Goal: Navigation & Orientation: Find specific page/section

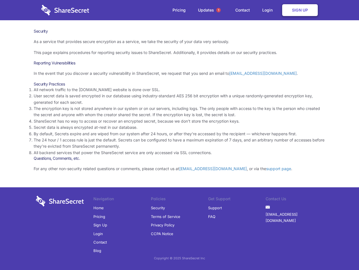
click at [180, 135] on li "By default, Secrets expire and are wiped from our system after 24 hours, or aft…" at bounding box center [180, 134] width 292 height 6
click at [219, 10] on span "1" at bounding box center [218, 10] width 4 height 4
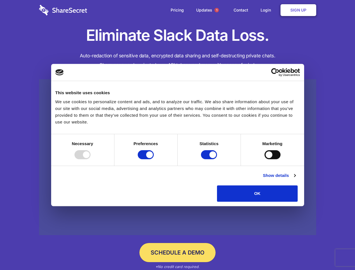
click at [90, 159] on div at bounding box center [82, 154] width 16 height 9
click at [154, 159] on input "Preferences" at bounding box center [146, 154] width 16 height 9
checkbox input "false"
click at [209, 159] on input "Statistics" at bounding box center [209, 154] width 16 height 9
checkbox input "false"
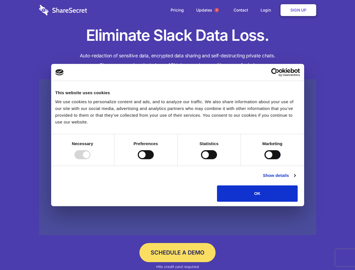
click at [264, 159] on input "Marketing" at bounding box center [272, 154] width 16 height 9
checkbox input "true"
click at [295, 179] on link "Show details" at bounding box center [279, 175] width 33 height 7
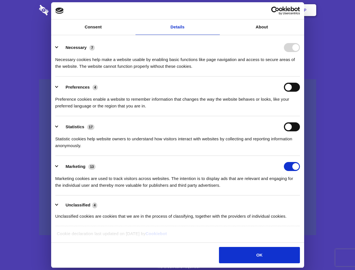
click at [302, 203] on ul "Necessary 7 Necessary cookies help make a website usable by enabling basic func…" at bounding box center [178, 131] width 250 height 189
click at [216, 10] on span "1" at bounding box center [216, 10] width 4 height 4
